Goal: Task Accomplishment & Management: Complete application form

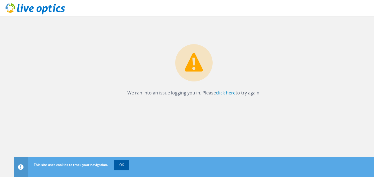
click at [126, 165] on link "OK" at bounding box center [121, 165] width 15 height 10
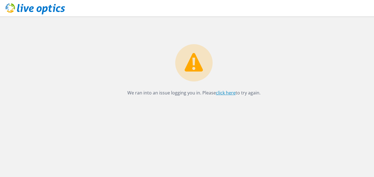
click at [220, 93] on link "click here" at bounding box center [226, 93] width 20 height 6
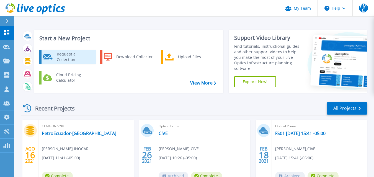
click at [88, 56] on div "Request a Collection" at bounding box center [74, 56] width 40 height 11
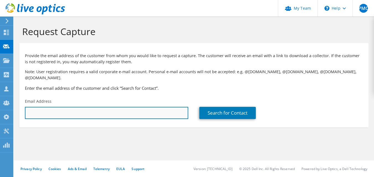
click at [125, 107] on input "text" at bounding box center [106, 113] width 163 height 12
drag, startPoint x: 44, startPoint y: 106, endPoint x: 84, endPoint y: 112, distance: 40.8
click at [84, 112] on input "mrealpe@ecuavisa" at bounding box center [106, 113] width 163 height 12
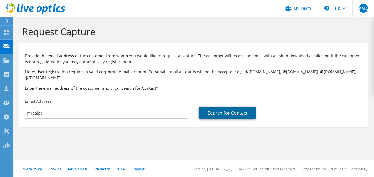
click at [224, 107] on link "Search for Contact" at bounding box center [227, 113] width 56 height 12
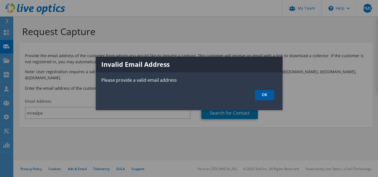
click at [271, 99] on link "OK" at bounding box center [264, 95] width 19 height 10
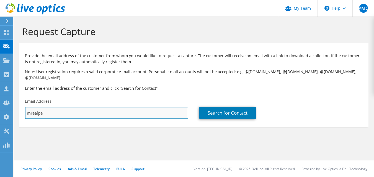
click at [42, 108] on input "mrealpe" at bounding box center [106, 113] width 163 height 12
paste input "@ecuavisa.com"
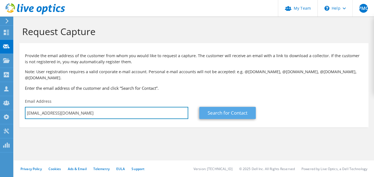
type input "mrealpe@ecuavisa.com"
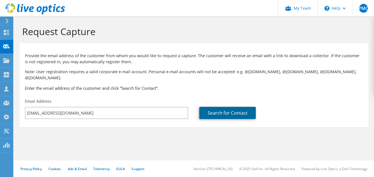
click at [225, 107] on link "Search for Contact" at bounding box center [227, 113] width 56 height 12
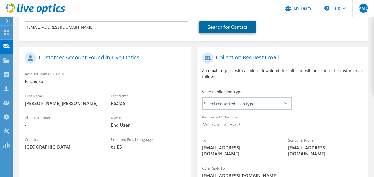
scroll to position [111, 0]
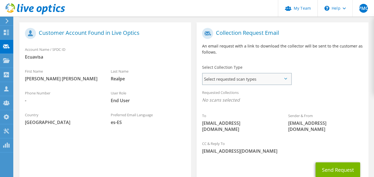
click at [229, 78] on span "Select requested scan types" at bounding box center [247, 79] width 88 height 11
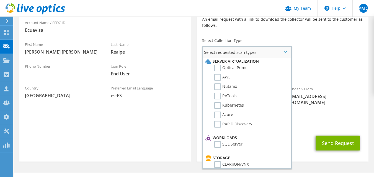
scroll to position [0, 0]
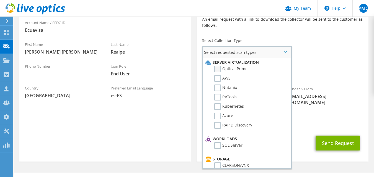
click at [217, 66] on label "Optical Prime" at bounding box center [230, 69] width 33 height 7
click at [0, 0] on input "Optical Prime" at bounding box center [0, 0] width 0 height 0
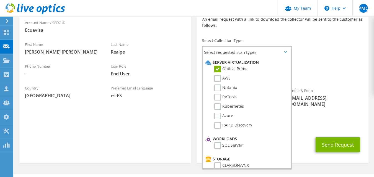
click at [344, 70] on span "Optical Prime" at bounding box center [282, 74] width 160 height 9
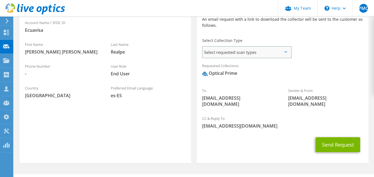
click at [283, 48] on span "Select requested scan types" at bounding box center [247, 52] width 88 height 11
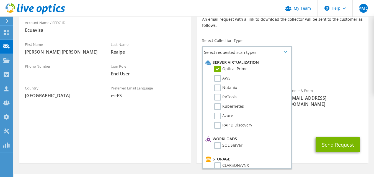
click at [342, 60] on div "Requested Collections No scans selected Optical Prime" at bounding box center [282, 71] width 172 height 22
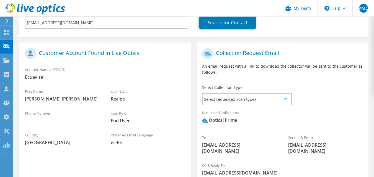
scroll to position [107, 0]
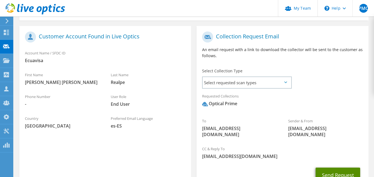
click at [344, 168] on button "Send Request" at bounding box center [337, 175] width 45 height 15
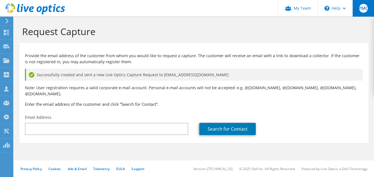
click at [362, 9] on span "PMC" at bounding box center [363, 8] width 9 height 9
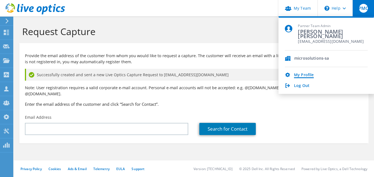
click at [306, 75] on link "My Profile" at bounding box center [304, 75] width 20 height 5
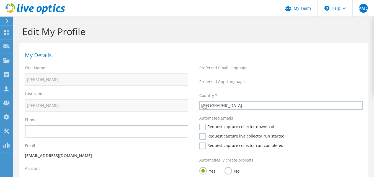
select select "62"
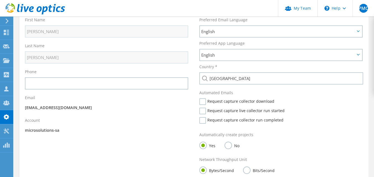
scroll to position [46, 0]
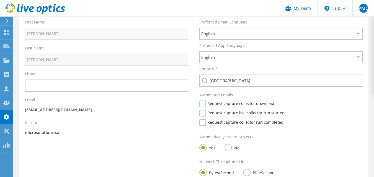
click at [9, 21] on icon at bounding box center [7, 21] width 4 height 5
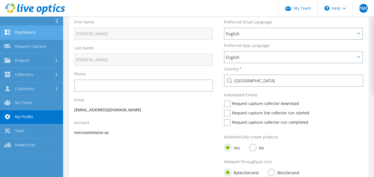
click at [21, 31] on link "Dashboard" at bounding box center [31, 33] width 63 height 14
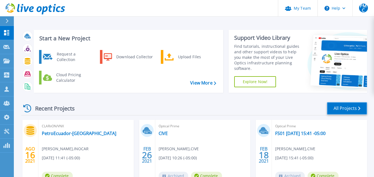
click at [332, 107] on link "All Projects" at bounding box center [347, 108] width 40 height 12
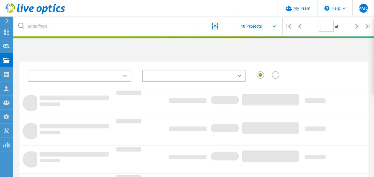
type input "1"
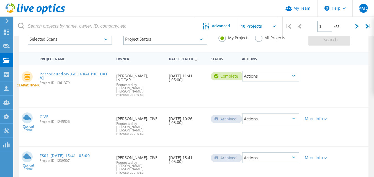
scroll to position [30, 0]
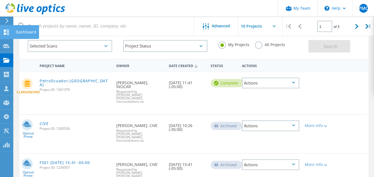
click at [6, 30] on icon at bounding box center [6, 32] width 7 height 5
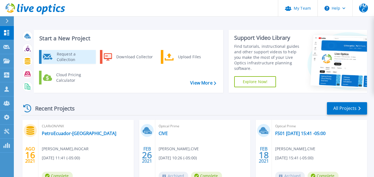
click at [63, 55] on div "Request a Collection" at bounding box center [74, 56] width 40 height 11
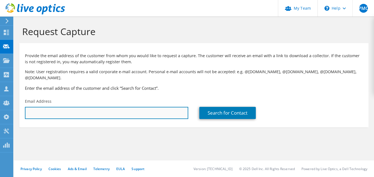
click at [142, 107] on input "text" at bounding box center [106, 113] width 163 height 12
paste input "[EMAIL_ADDRESS][DOMAIN_NAME]"
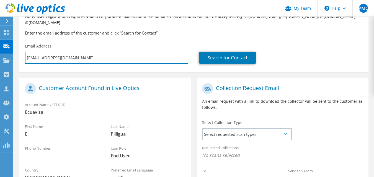
scroll to position [111, 0]
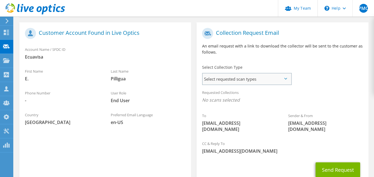
type input "[EMAIL_ADDRESS][DOMAIN_NAME]"
click at [280, 74] on span "Select requested scan types" at bounding box center [247, 79] width 88 height 11
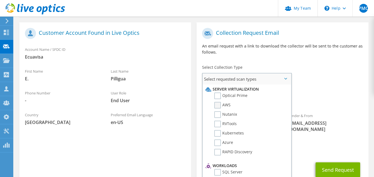
click at [219, 102] on label "AWS" at bounding box center [222, 105] width 16 height 7
click at [0, 0] on input "AWS" at bounding box center [0, 0] width 0 height 0
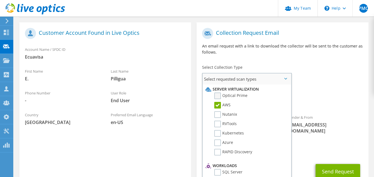
click at [219, 93] on label "Optical Prime" at bounding box center [230, 96] width 33 height 7
click at [0, 0] on input "Optical Prime" at bounding box center [0, 0] width 0 height 0
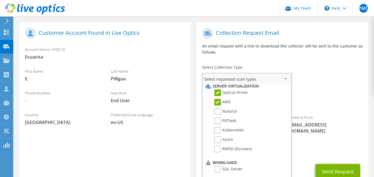
scroll to position [0, 0]
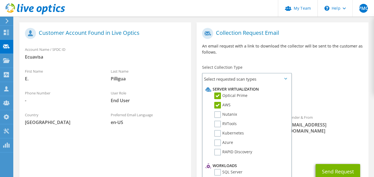
click at [317, 87] on div "Requested Collections No scans selected AWS Optical Prime" at bounding box center [282, 98] width 172 height 22
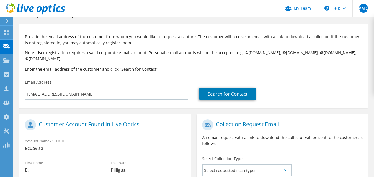
scroll to position [28, 0]
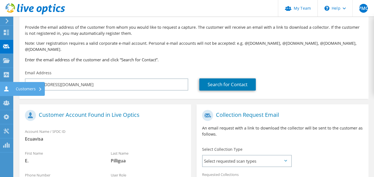
click at [21, 88] on div "Customers" at bounding box center [29, 89] width 32 height 14
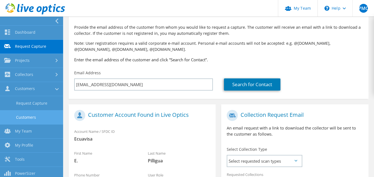
click at [47, 119] on link "Customers" at bounding box center [31, 117] width 63 height 14
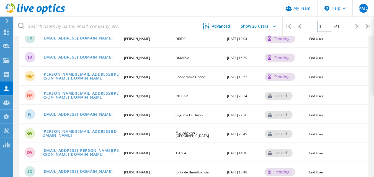
scroll to position [194, 0]
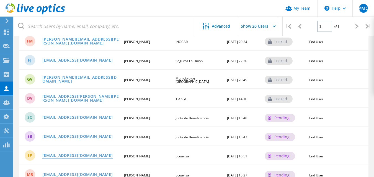
click at [89, 155] on link "epilligua@ecuavisa.com" at bounding box center [77, 156] width 71 height 5
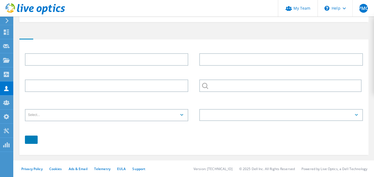
type input "E."
type input "Pilligua"
type input "Ecuavisa"
type input "English"
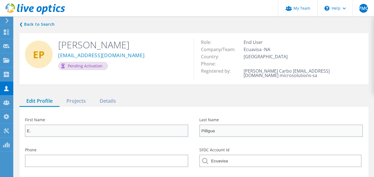
click at [69, 122] on div "First Name E." at bounding box center [106, 127] width 163 height 19
click at [106, 100] on div "Details" at bounding box center [108, 101] width 30 height 11
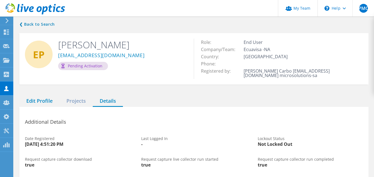
click at [34, 104] on div "Edit Profile" at bounding box center [39, 101] width 40 height 11
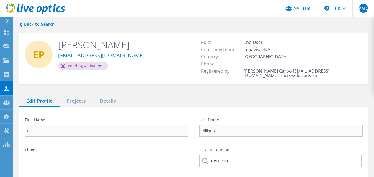
click at [94, 56] on link "epilligua@ecuavisa.com" at bounding box center [101, 56] width 87 height 6
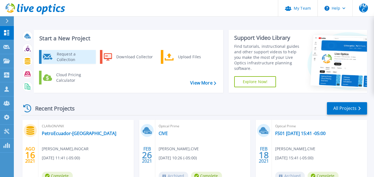
click at [71, 57] on div "Request a Collection" at bounding box center [74, 56] width 40 height 11
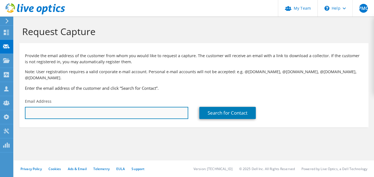
click at [101, 107] on input "text" at bounding box center [106, 113] width 163 height 12
paste input "epilligua@ecuavisa.com"
type input "epilligua@ecuavisa.com"
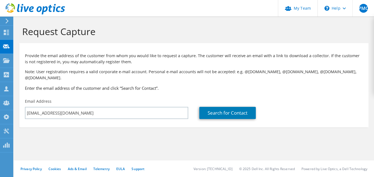
click at [270, 107] on div "Search for Contact" at bounding box center [280, 113] width 163 height 12
click at [250, 109] on link "Search for Contact" at bounding box center [227, 113] width 56 height 12
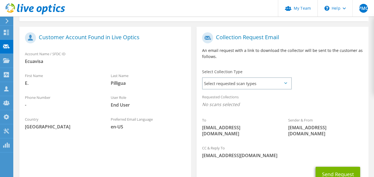
scroll to position [111, 0]
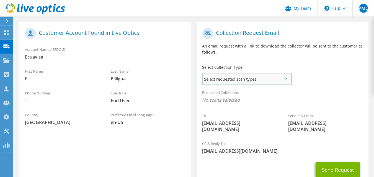
click at [251, 74] on span "Select requested scan types" at bounding box center [247, 79] width 88 height 11
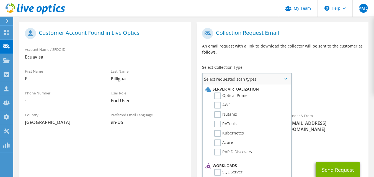
drag, startPoint x: 223, startPoint y: 85, endPoint x: 223, endPoint y: 91, distance: 5.3
click at [223, 86] on li "Server Virtualization" at bounding box center [246, 89] width 84 height 7
click at [220, 95] on li "Optical Prime" at bounding box center [246, 97] width 84 height 9
click at [218, 102] on label "AWS" at bounding box center [222, 105] width 16 height 7
click at [0, 0] on input "AWS" at bounding box center [0, 0] width 0 height 0
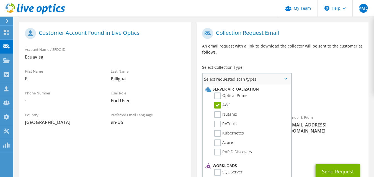
click at [218, 94] on li "Optical Prime" at bounding box center [246, 97] width 84 height 9
click at [218, 93] on label "Optical Prime" at bounding box center [230, 96] width 33 height 7
click at [0, 0] on input "Optical Prime" at bounding box center [0, 0] width 0 height 0
click at [309, 146] on div "CC & Reply To pmiranda@microsolutions-sa.com" at bounding box center [282, 149] width 172 height 19
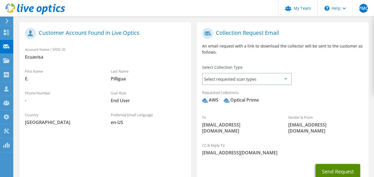
click at [335, 164] on button "Send Request" at bounding box center [337, 171] width 45 height 15
